Goal: Task Accomplishment & Management: Complete application form

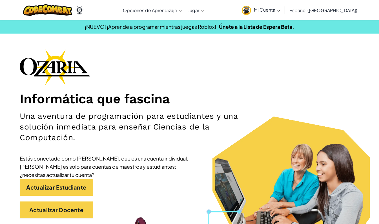
click at [0, 0] on link "Inicio de CodeCombat" at bounding box center [0, 0] width 0 height 0
click at [84, 188] on link "Actualizar Estudiante" at bounding box center [56, 187] width 73 height 17
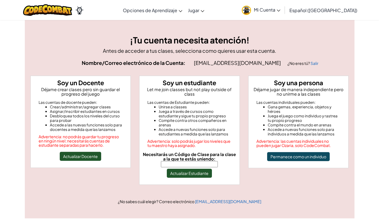
click at [180, 161] on input "Necesitarás un Código de Clase para la clase a la que te estás uniendo:" at bounding box center [189, 164] width 57 height 6
type input "CornWideTurn"
click at [185, 169] on button "Actualizar Estudiante" at bounding box center [189, 173] width 45 height 9
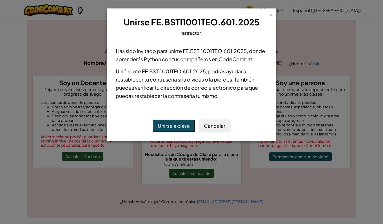
click at [169, 123] on button "Unirse a clase" at bounding box center [173, 125] width 43 height 13
click at [270, 16] on div "×" at bounding box center [271, 14] width 4 height 6
